Goal: Entertainment & Leisure: Consume media (video, audio)

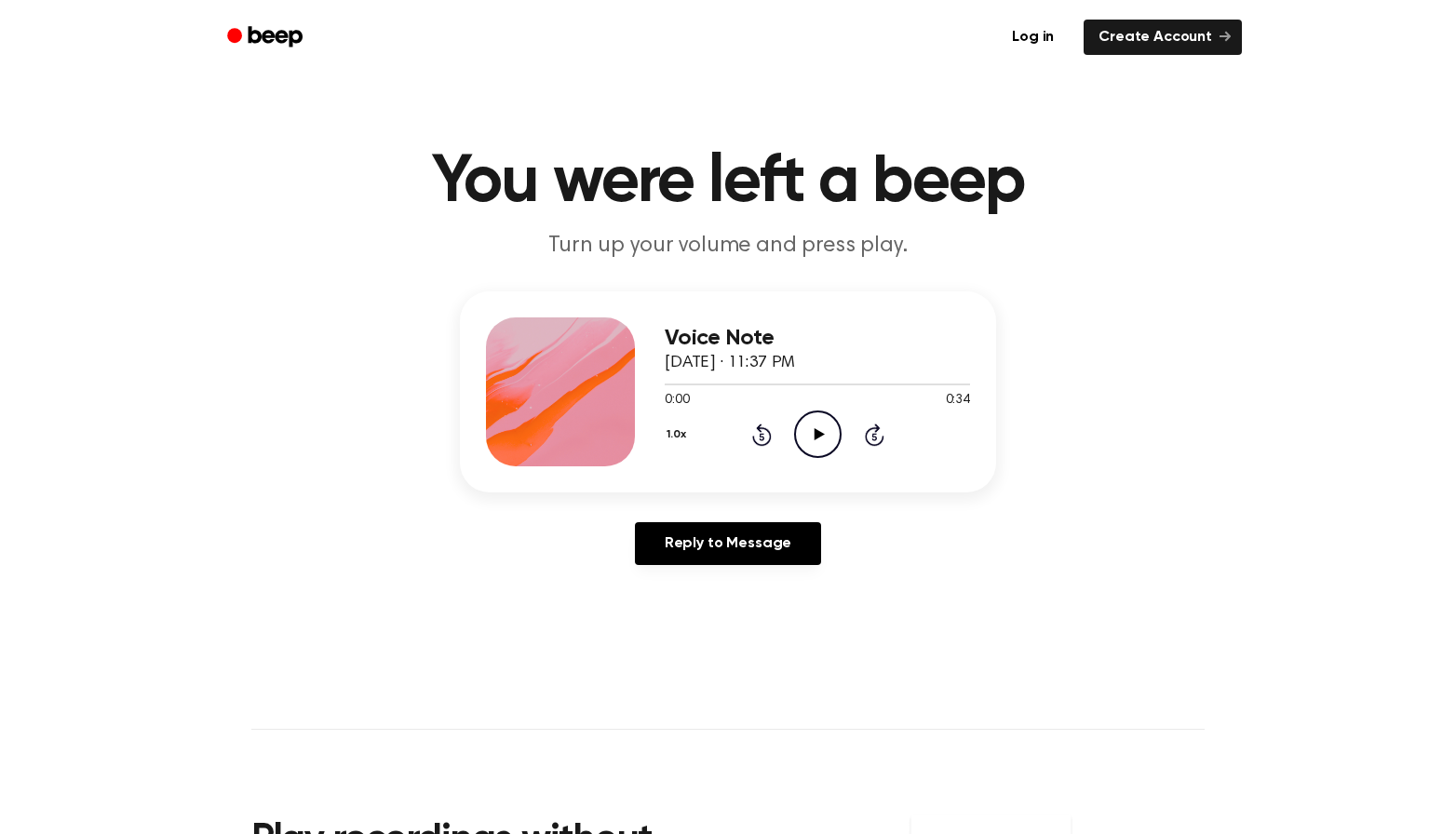
click at [813, 434] on icon "Play Audio" at bounding box center [817, 434] width 48 height 48
click at [812, 443] on icon "Pause Audio" at bounding box center [817, 434] width 48 height 48
drag, startPoint x: 741, startPoint y: 386, endPoint x: 721, endPoint y: 387, distance: 20.0
click at [721, 389] on div at bounding box center [817, 384] width 305 height 15
click at [721, 385] on div at bounding box center [817, 385] width 305 height 2
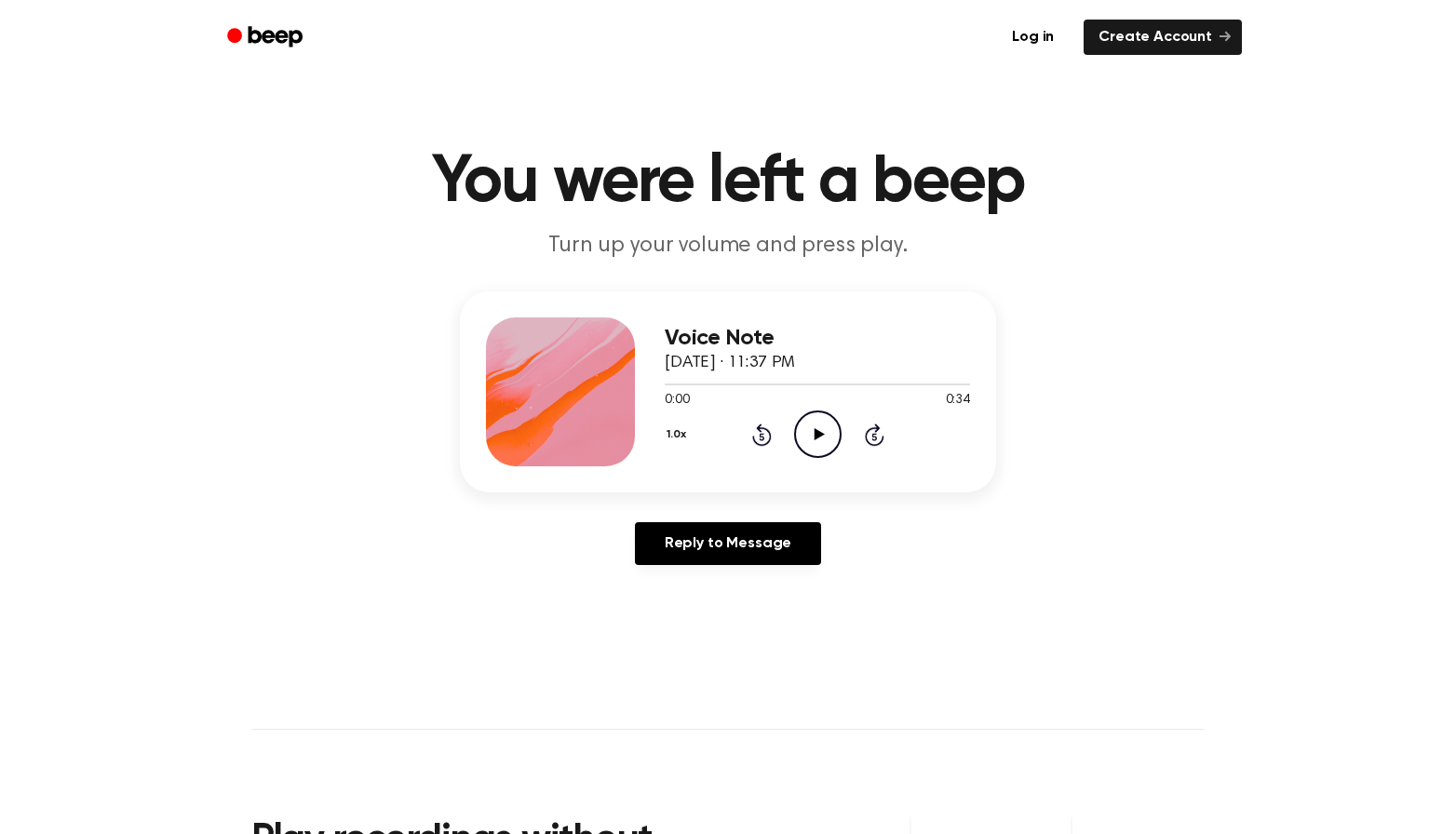
click at [812, 434] on icon "Play Audio" at bounding box center [817, 434] width 48 height 48
click at [729, 381] on div at bounding box center [817, 384] width 305 height 15
drag, startPoint x: 663, startPoint y: 381, endPoint x: 721, endPoint y: 385, distance: 58.1
click at [721, 385] on div at bounding box center [817, 384] width 305 height 15
drag, startPoint x: 663, startPoint y: 388, endPoint x: 866, endPoint y: 424, distance: 206.2
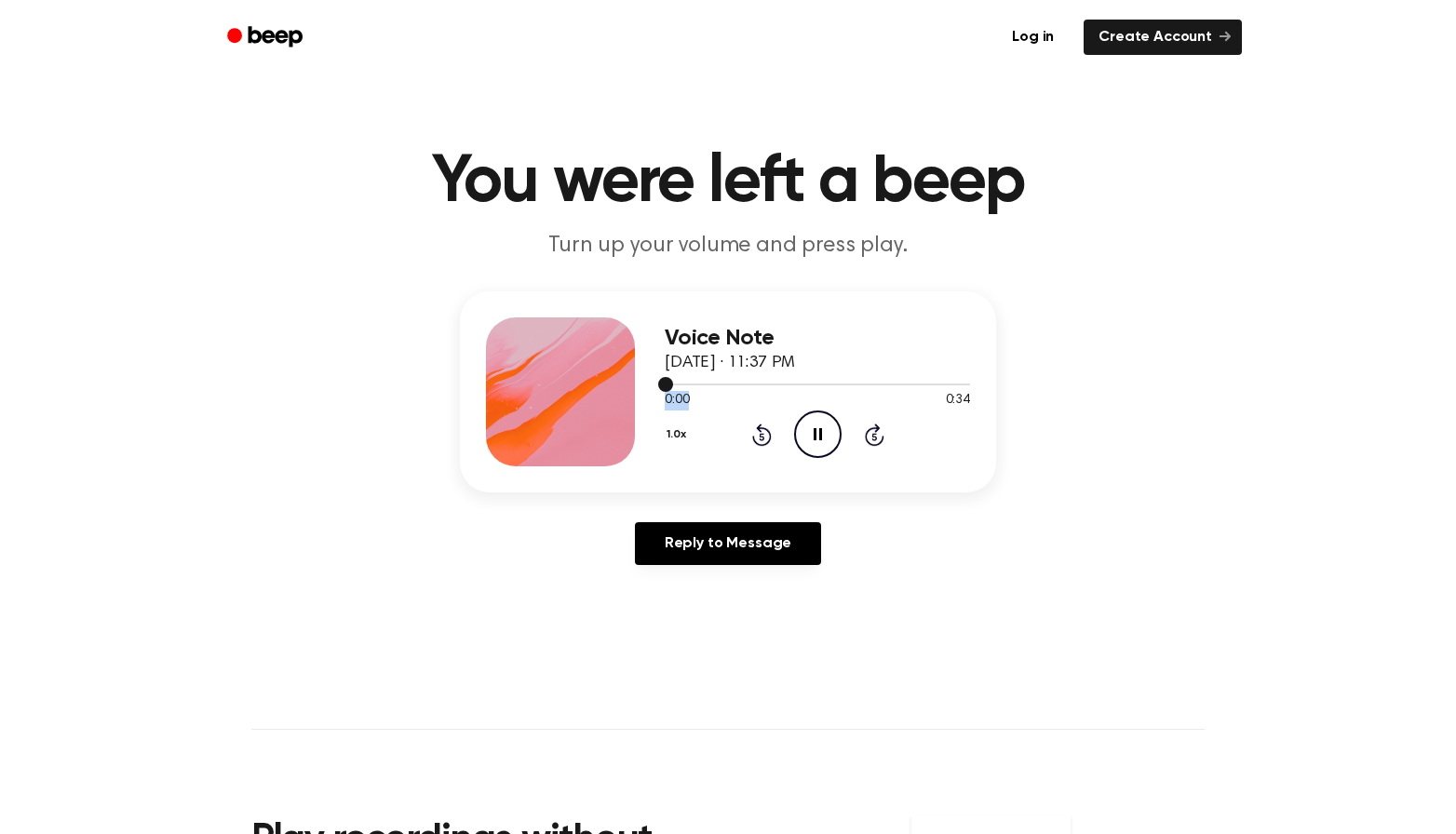
click at [817, 392] on div "0:00 0:34 Your browser does not support the [object Object] element." at bounding box center [817, 393] width 305 height 35
click at [881, 447] on div "1.0x Rewind 5 seconds Pause Audio Skip 5 seconds" at bounding box center [817, 434] width 305 height 48
click at [875, 440] on icon at bounding box center [873, 437] width 5 height 7
click at [766, 446] on icon at bounding box center [762, 435] width 20 height 22
click at [881, 435] on icon "Skip 5 seconds" at bounding box center [874, 435] width 21 height 24
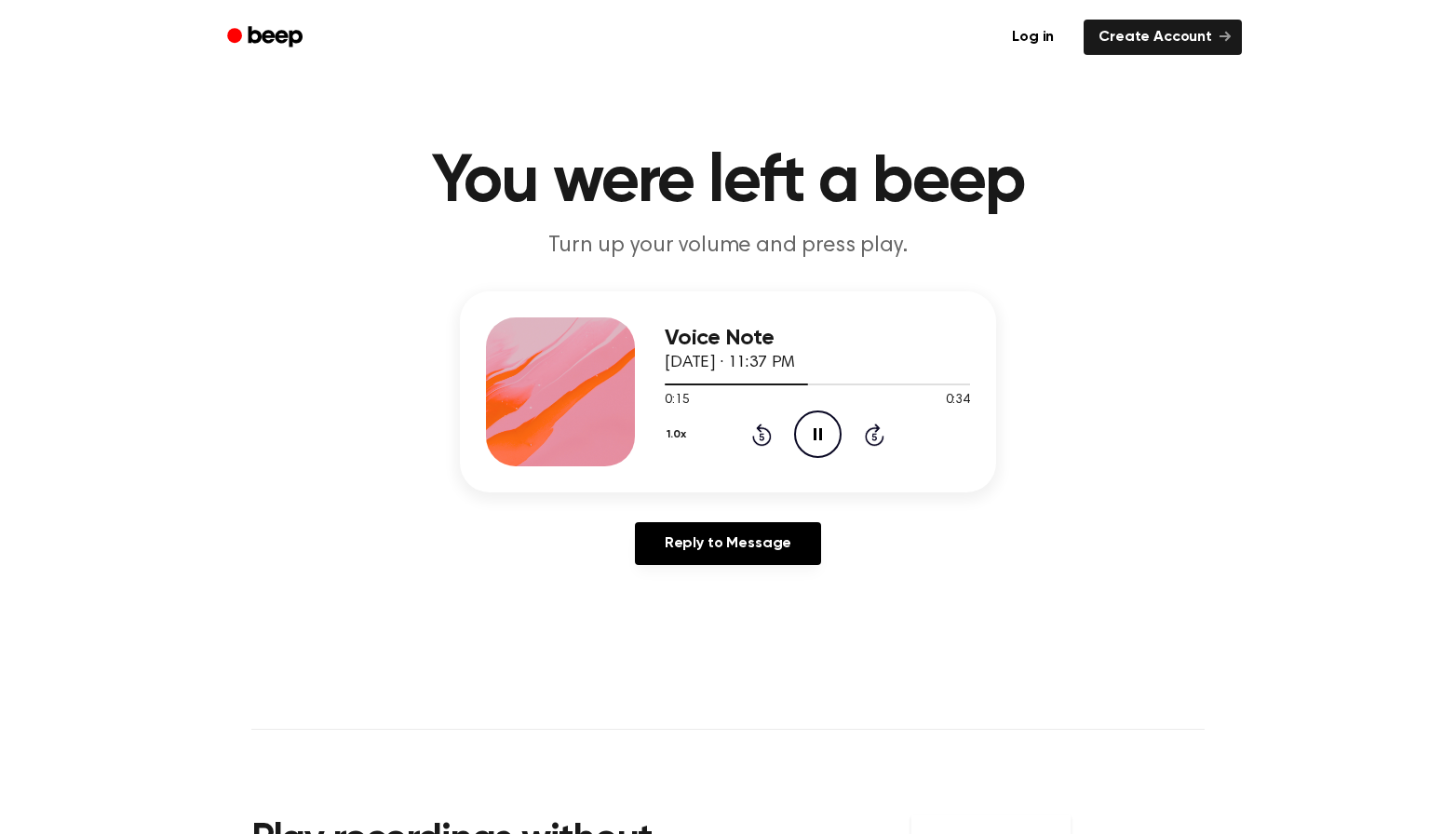
click at [818, 435] on icon "Pause Audio" at bounding box center [817, 434] width 48 height 48
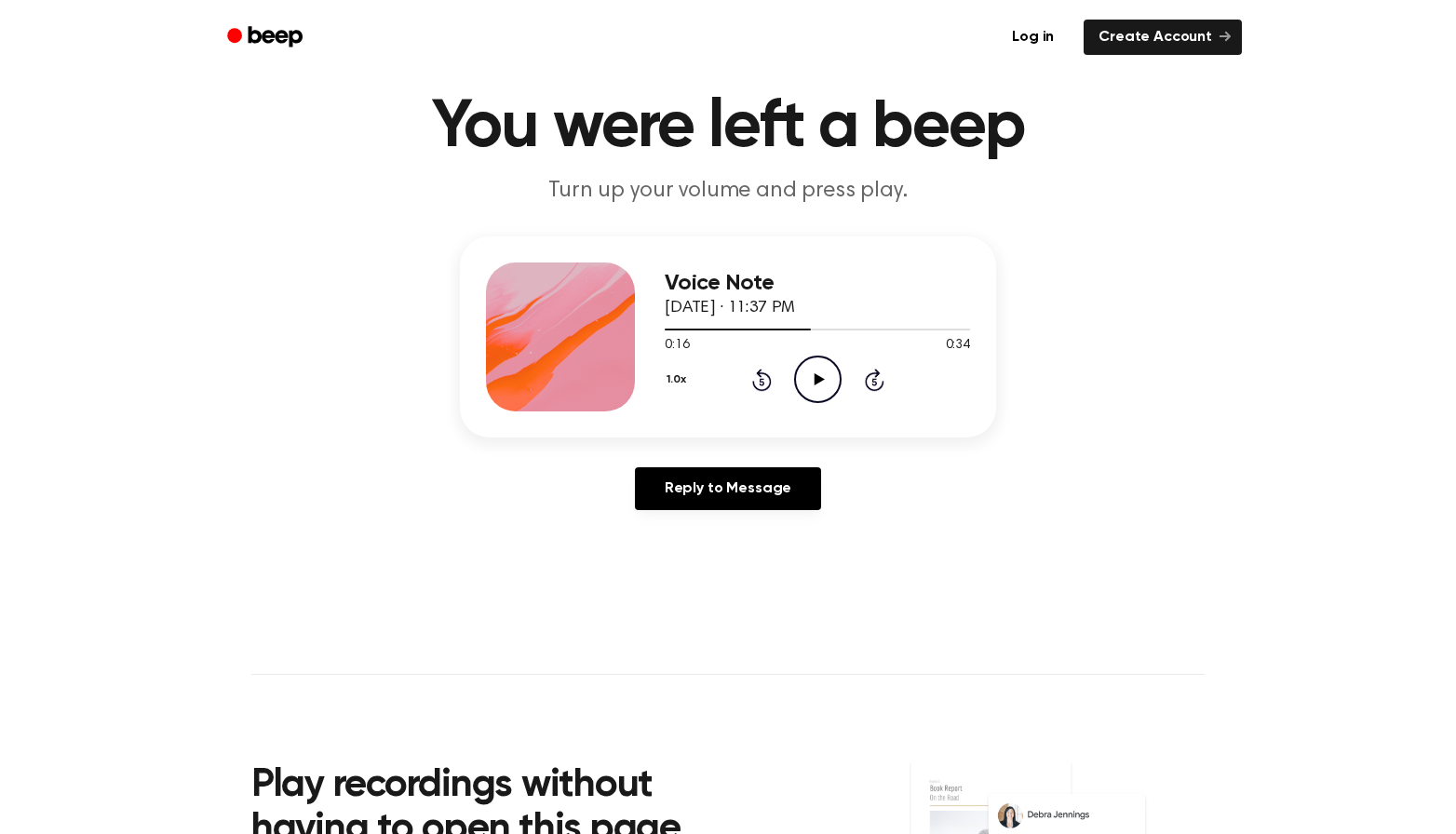
scroll to position [59, 0]
